Goal: Task Accomplishment & Management: Manage account settings

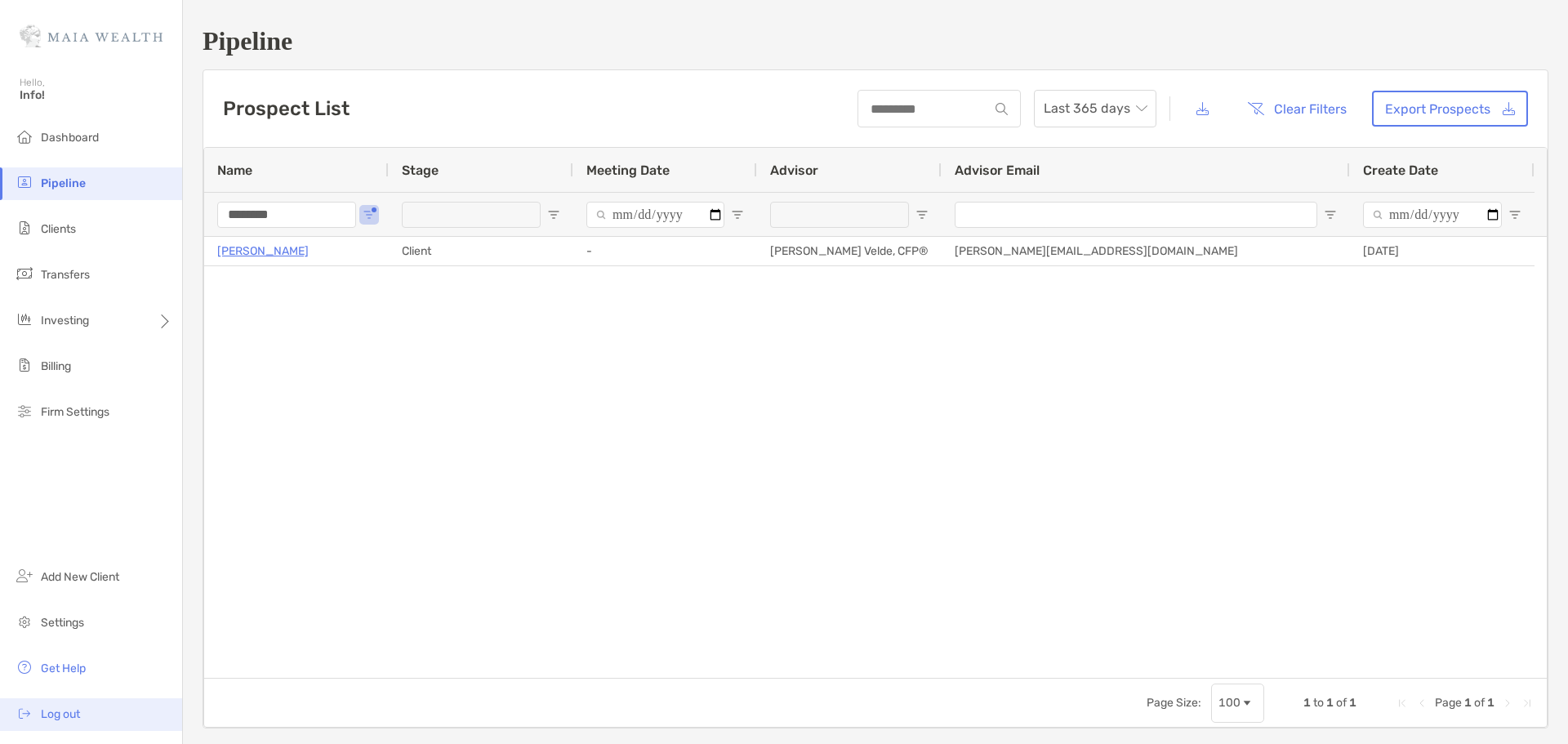
click at [55, 702] on li "Log out" at bounding box center [91, 714] width 182 height 33
click at [78, 618] on span "Settings" at bounding box center [62, 623] width 43 height 14
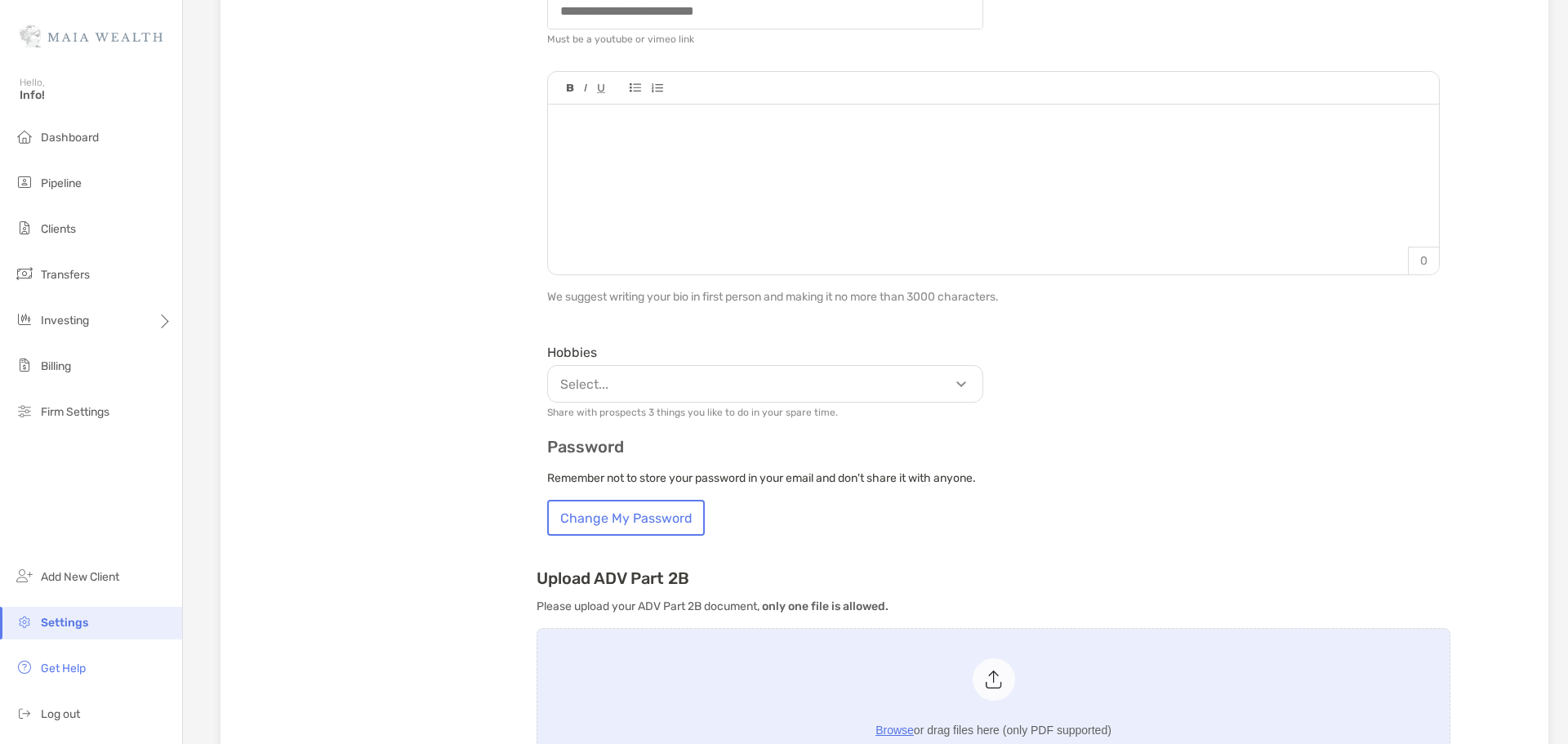
scroll to position [735, 0]
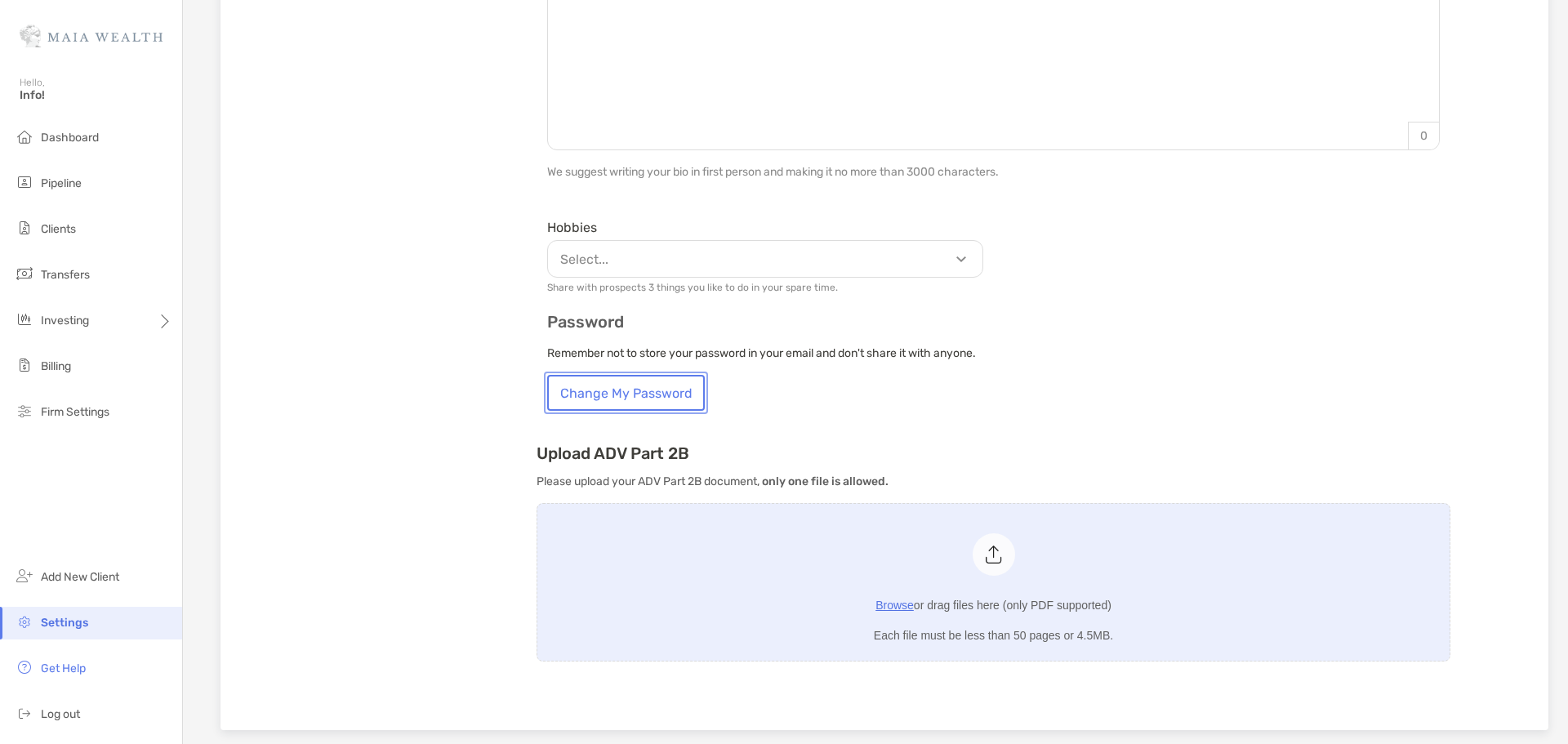
click at [625, 389] on button "Change My Password" at bounding box center [626, 393] width 158 height 36
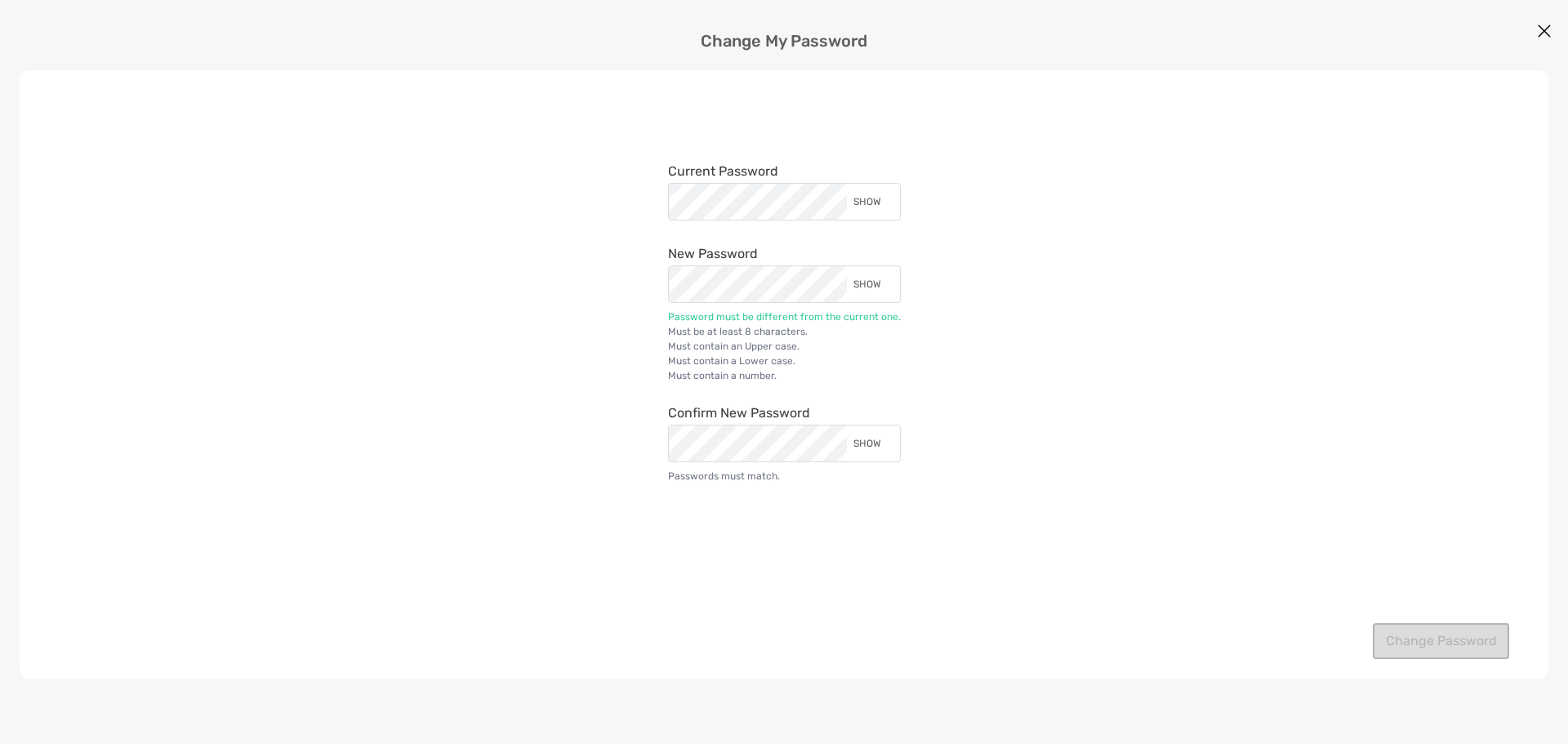
click at [846, 183] on div "modal" at bounding box center [846, 183] width 0 height 0
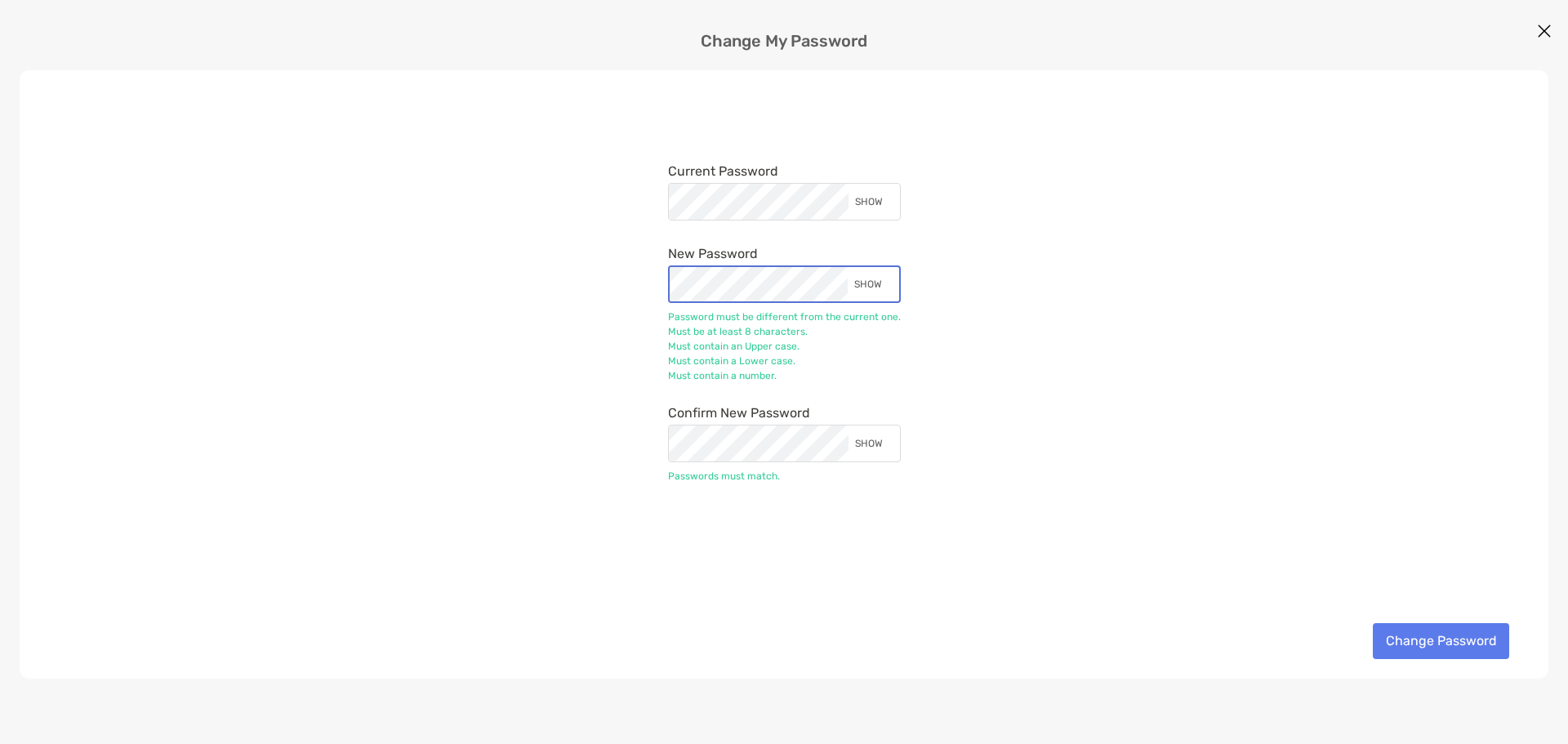
click at [847, 267] on div "modal" at bounding box center [847, 267] width 0 height 0
drag, startPoint x: 315, startPoint y: 615, endPoint x: 474, endPoint y: 475, distance: 211.9
click at [324, 605] on div "Current Password SHOW New Password SHOW Password must be different from the cur…" at bounding box center [784, 374] width 1528 height 609
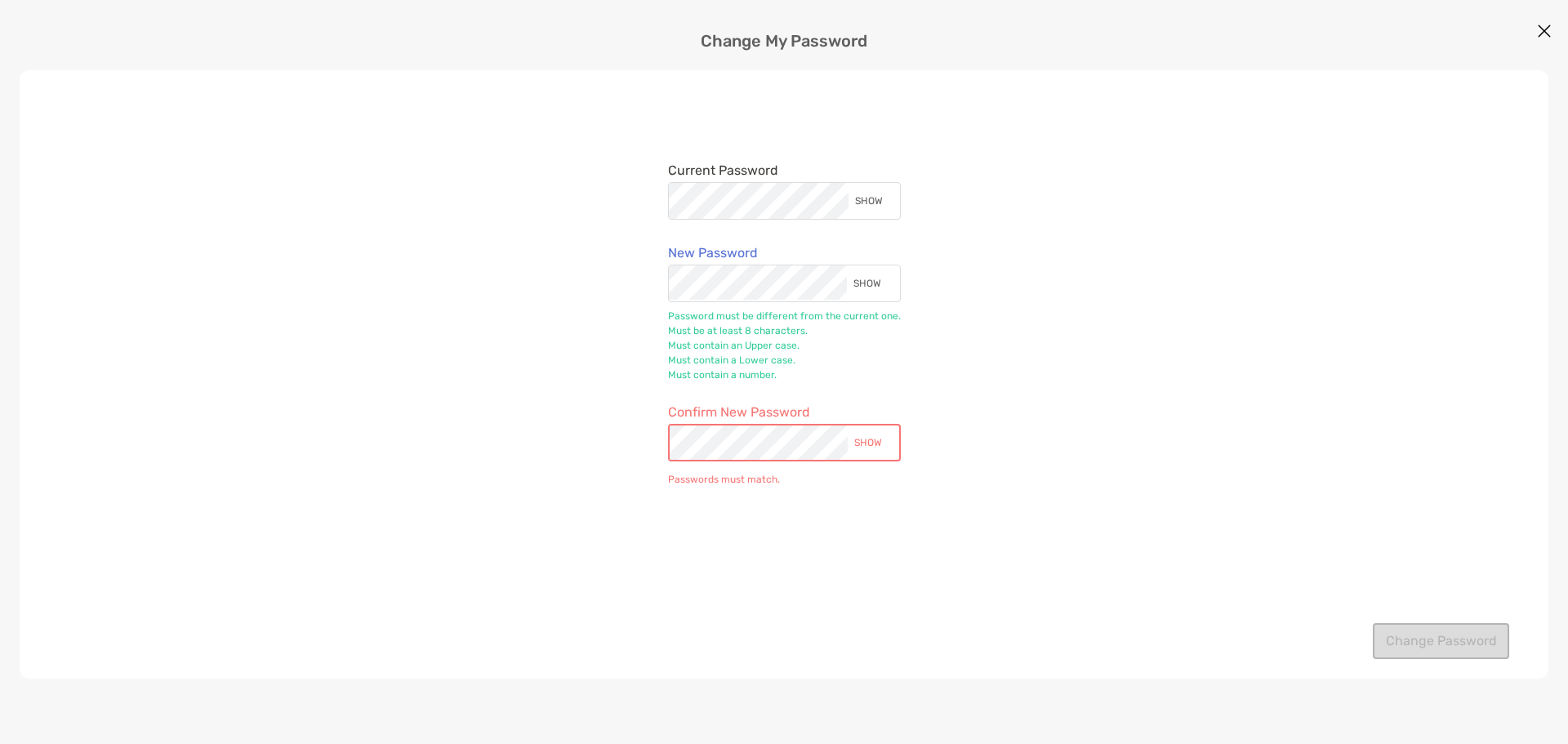
click at [448, 322] on div "Current Password SHOW New Password SHOW Password must be different from the cur…" at bounding box center [784, 374] width 1528 height 609
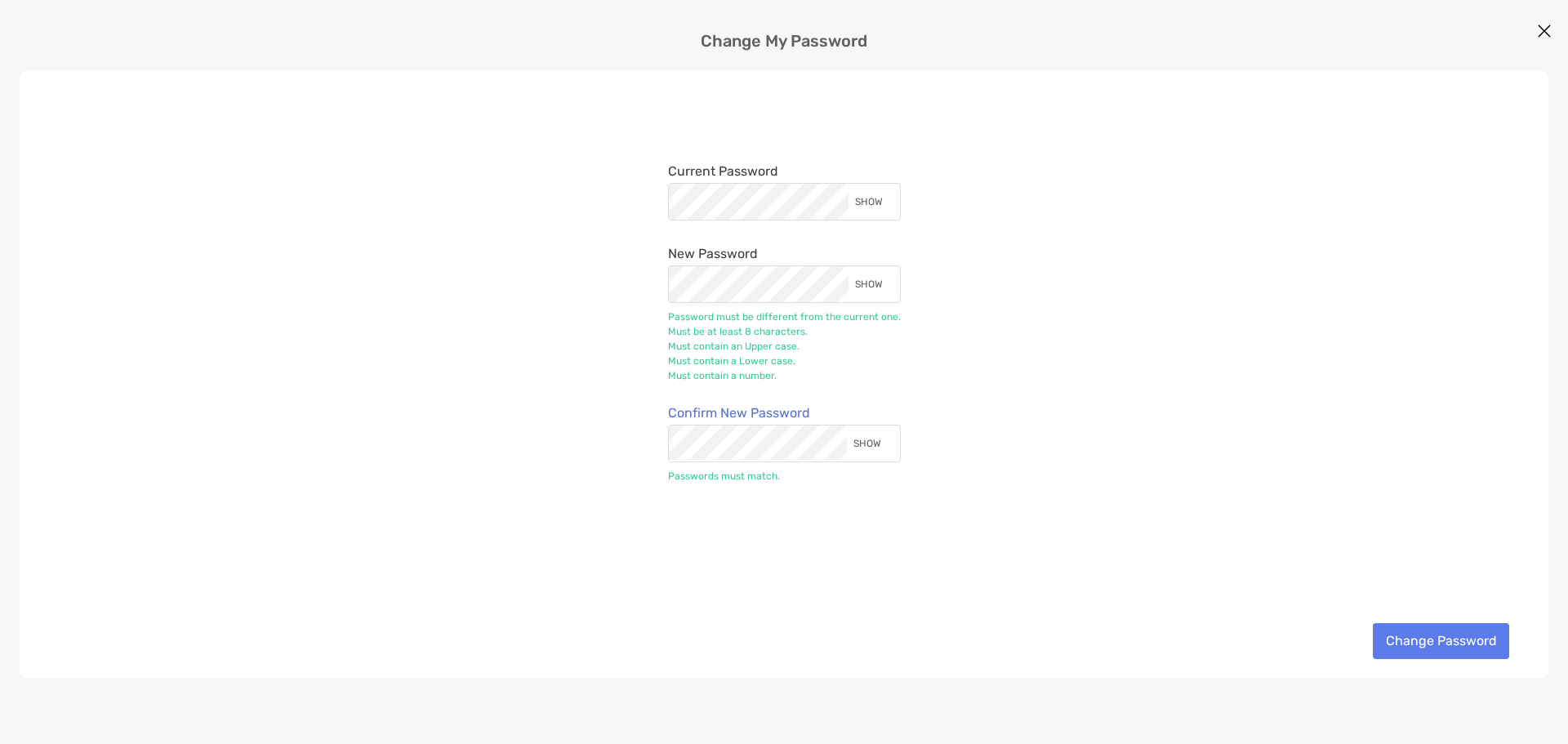
click at [1141, 424] on div "Current Password SHOW New Password SHOW Password must be different from the cur…" at bounding box center [784, 374] width 1528 height 609
click at [1485, 642] on button "Change Password" at bounding box center [1440, 641] width 136 height 36
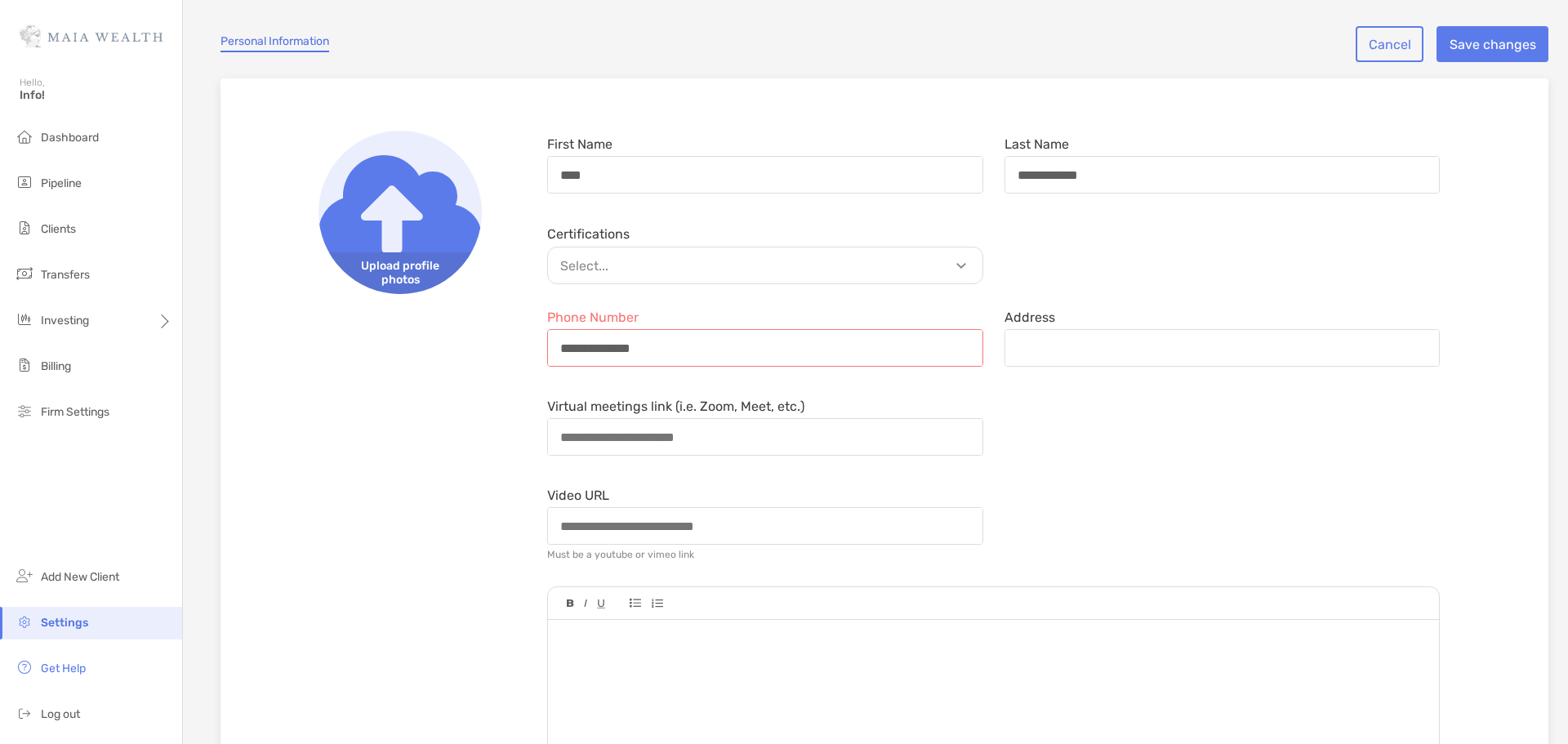
scroll to position [0, 0]
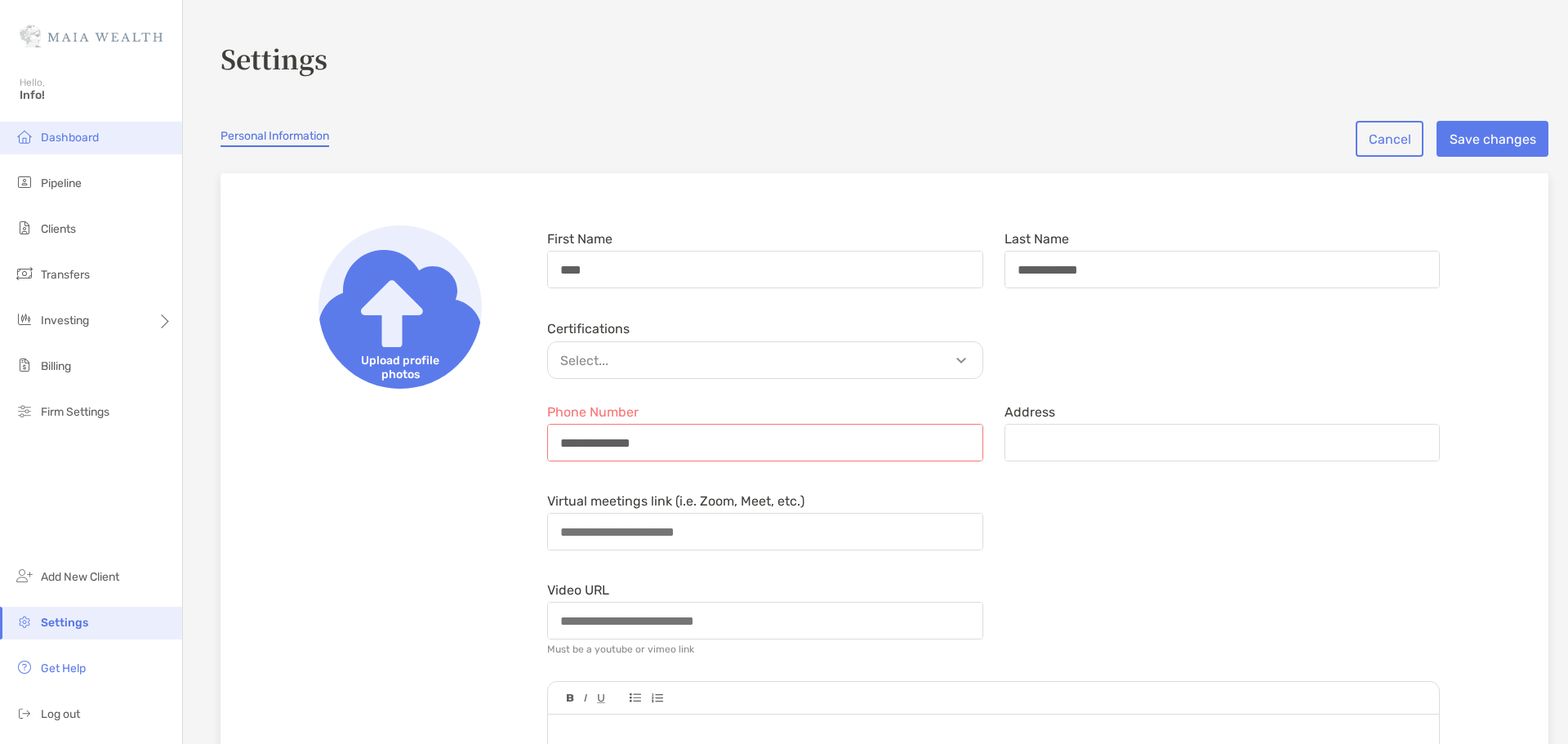
click at [49, 133] on span "Dashboard" at bounding box center [69, 137] width 58 height 14
